Goal: Information Seeking & Learning: Learn about a topic

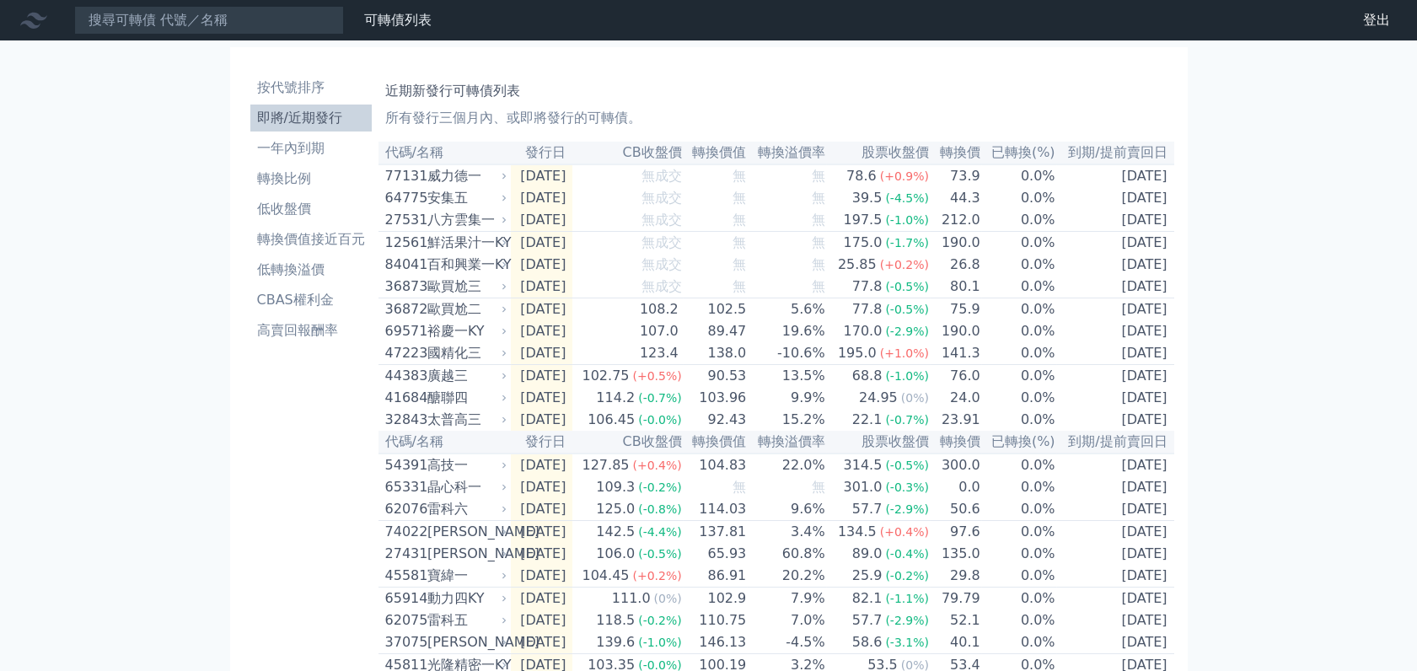
click at [309, 122] on li "即將/近期發行" at bounding box center [310, 118] width 121 height 20
click at [309, 121] on li "即將/近期發行" at bounding box center [310, 118] width 121 height 20
click at [458, 363] on div "國精化三" at bounding box center [465, 353] width 77 height 20
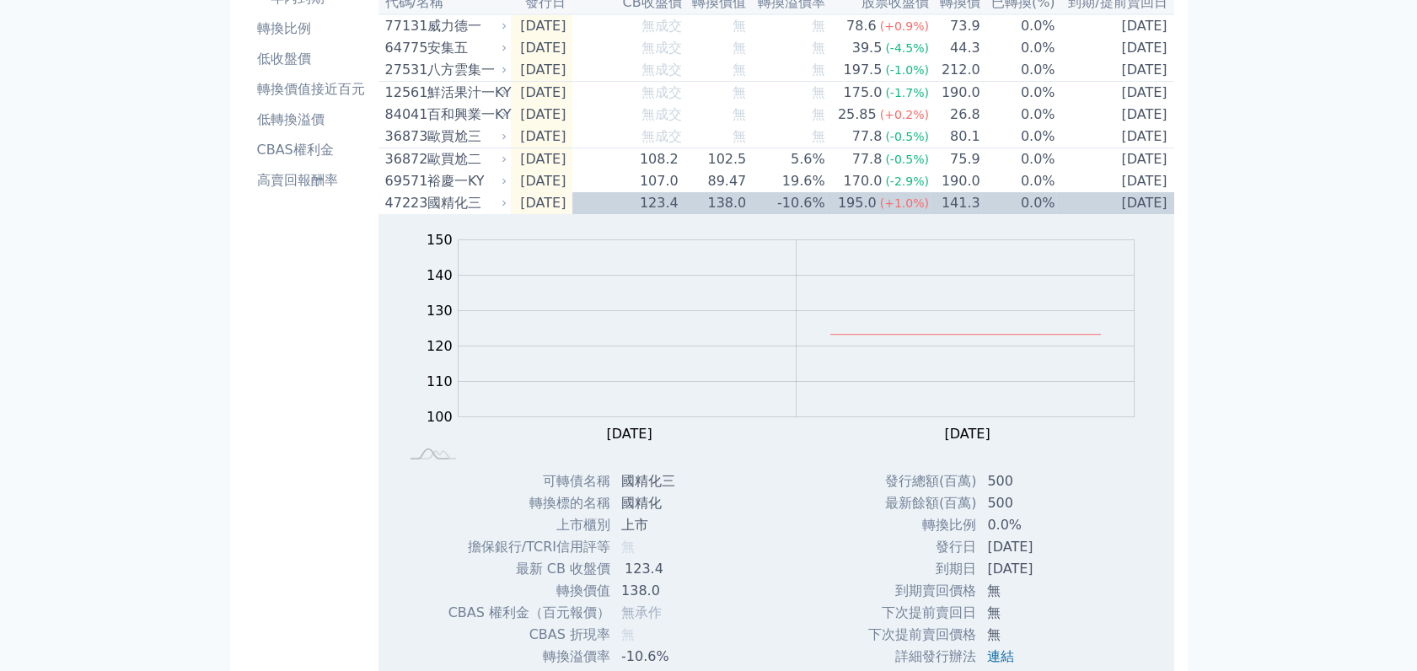
scroll to position [89, 0]
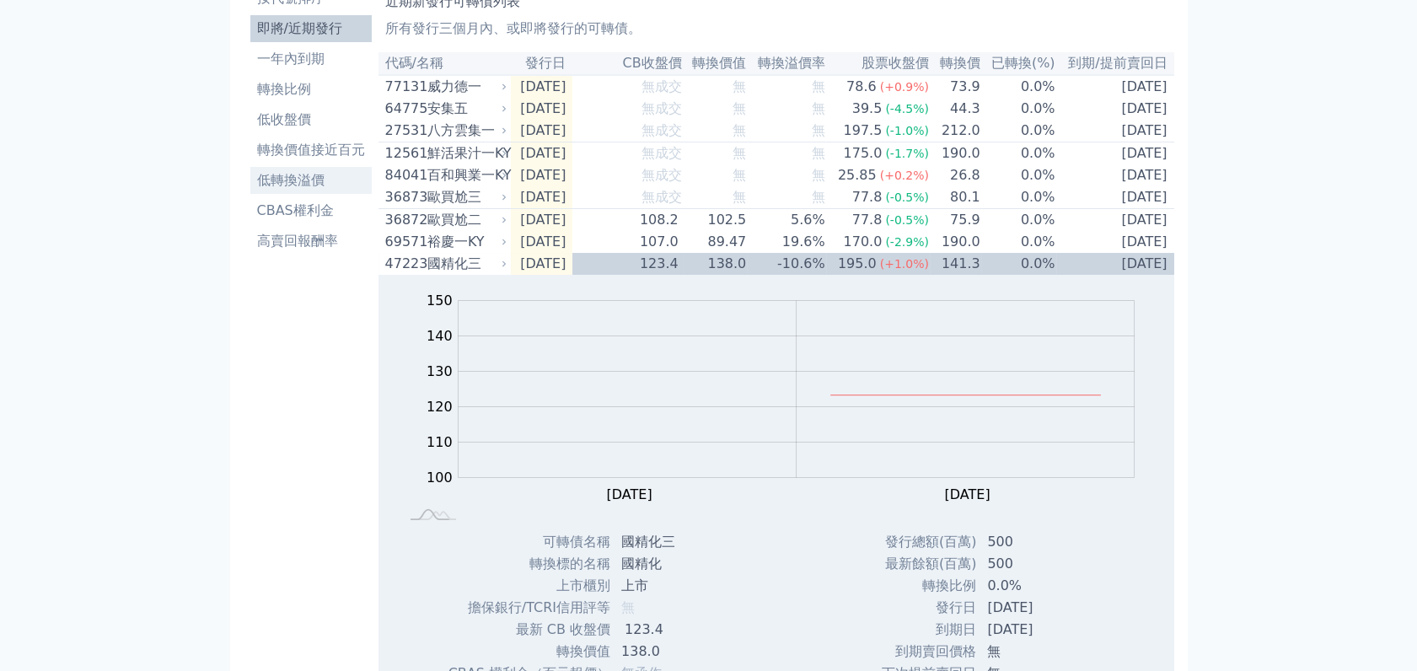
click at [300, 181] on li "低轉換溢價" at bounding box center [310, 180] width 121 height 20
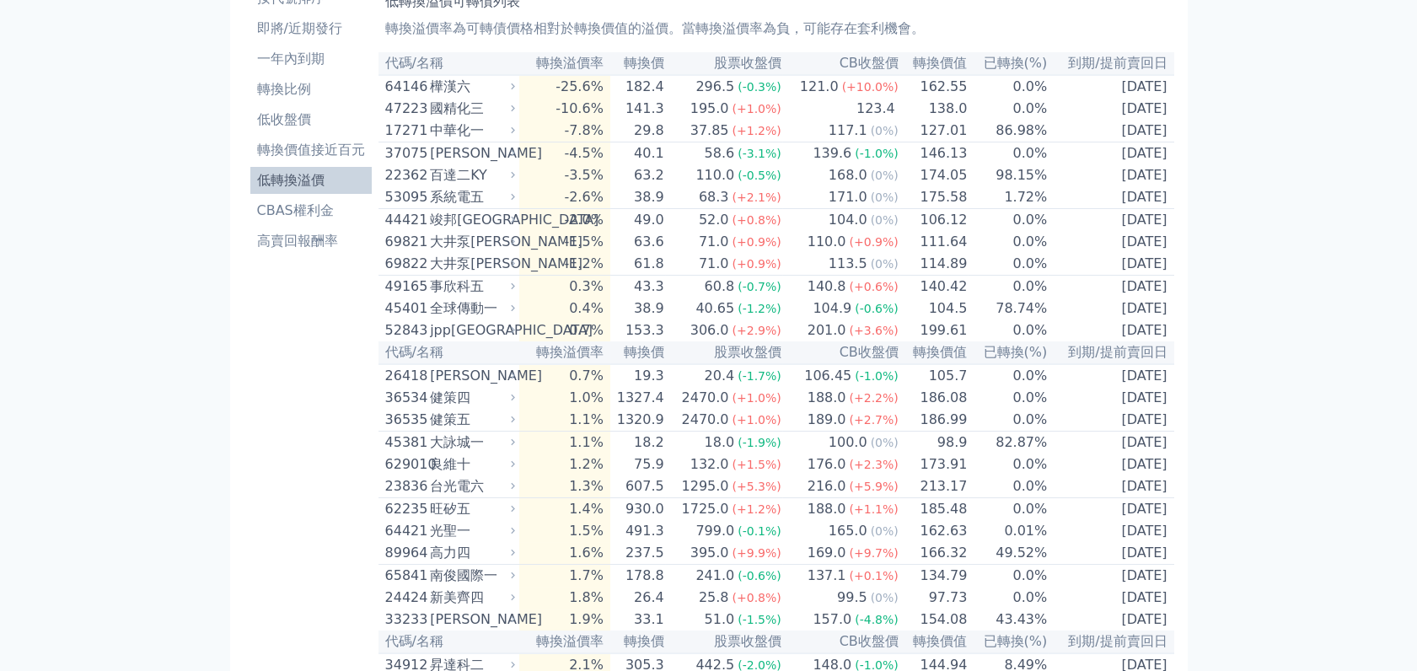
click at [300, 99] on li "轉換比例" at bounding box center [310, 89] width 121 height 20
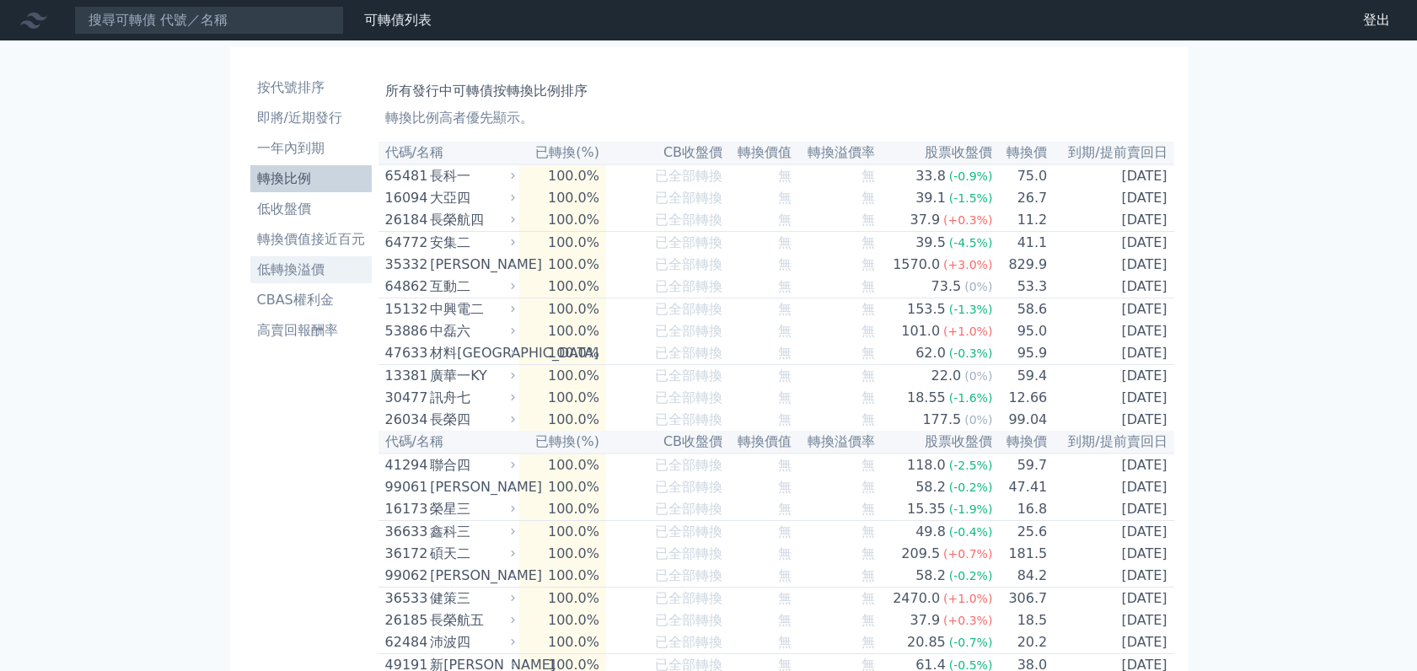
click at [283, 271] on li "低轉換溢價" at bounding box center [310, 270] width 121 height 20
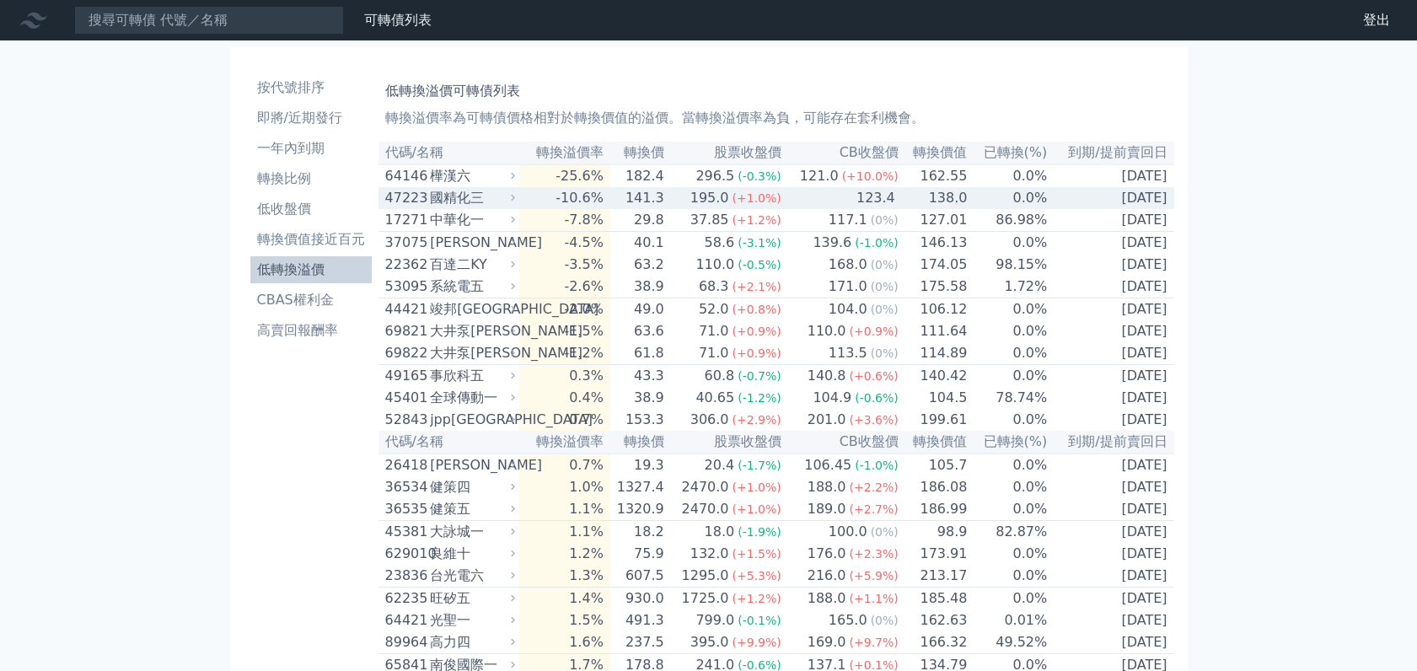
click at [459, 207] on div "國精化三" at bounding box center [471, 198] width 82 height 20
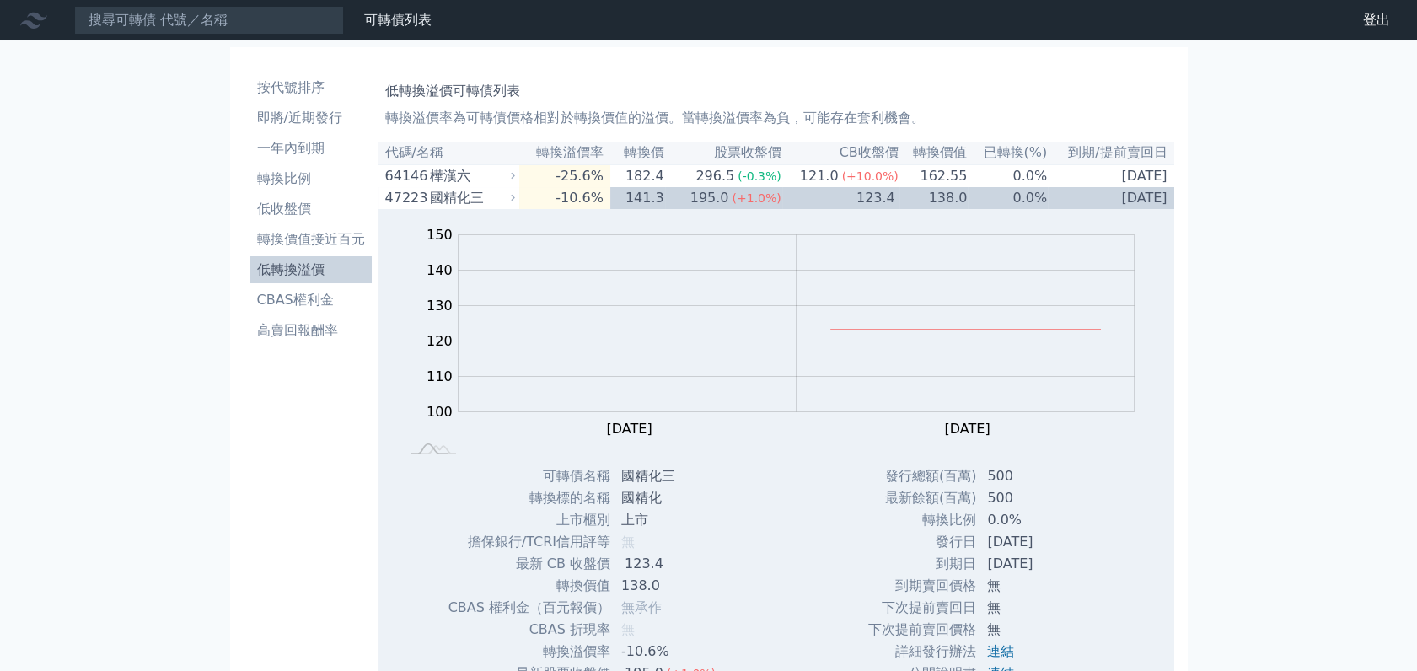
click at [303, 273] on li "低轉換溢價" at bounding box center [310, 270] width 121 height 20
